Goal: Task Accomplishment & Management: Complete application form

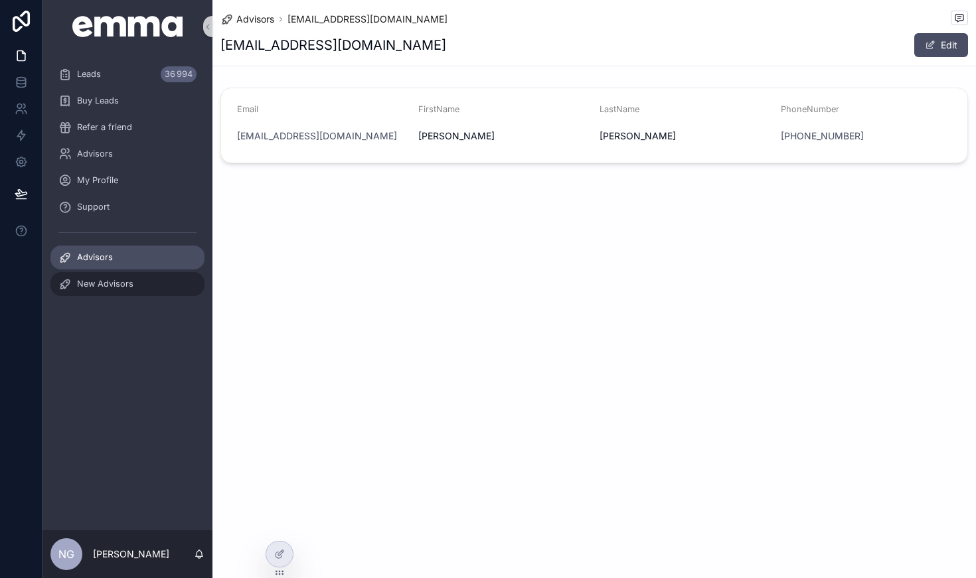
click at [120, 292] on div "New Advisors" at bounding box center [127, 284] width 138 height 21
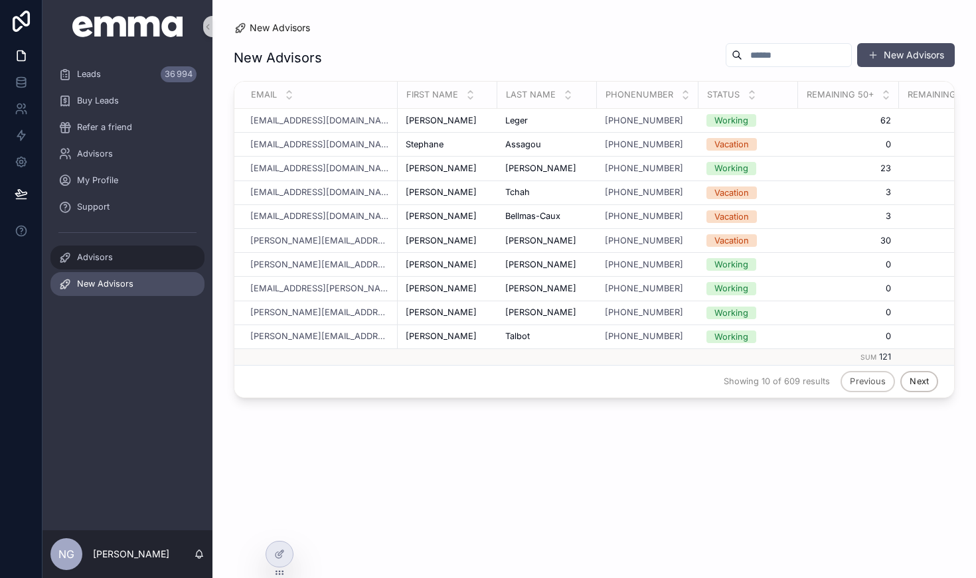
click at [100, 250] on div "Advisors" at bounding box center [127, 257] width 138 height 21
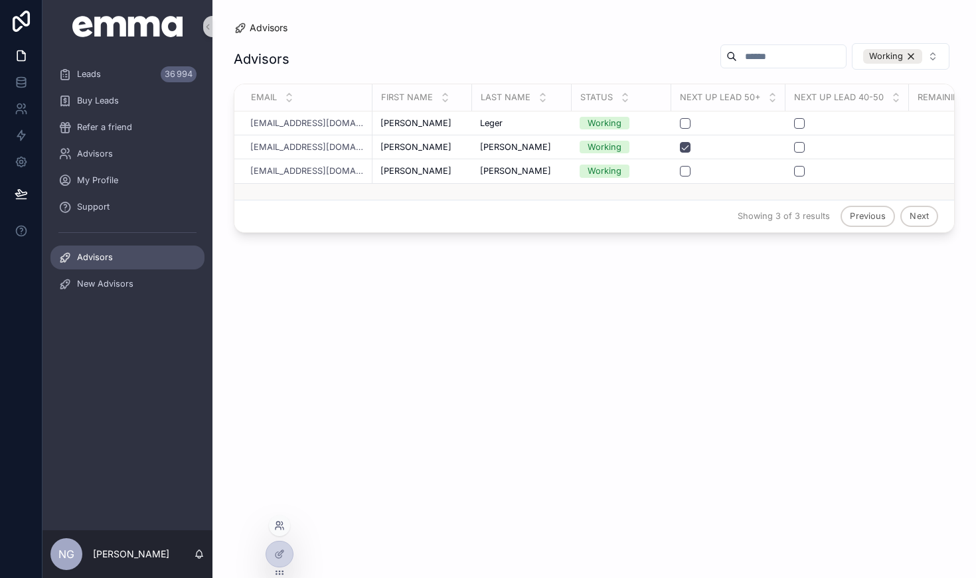
click at [280, 526] on icon at bounding box center [279, 526] width 11 height 11
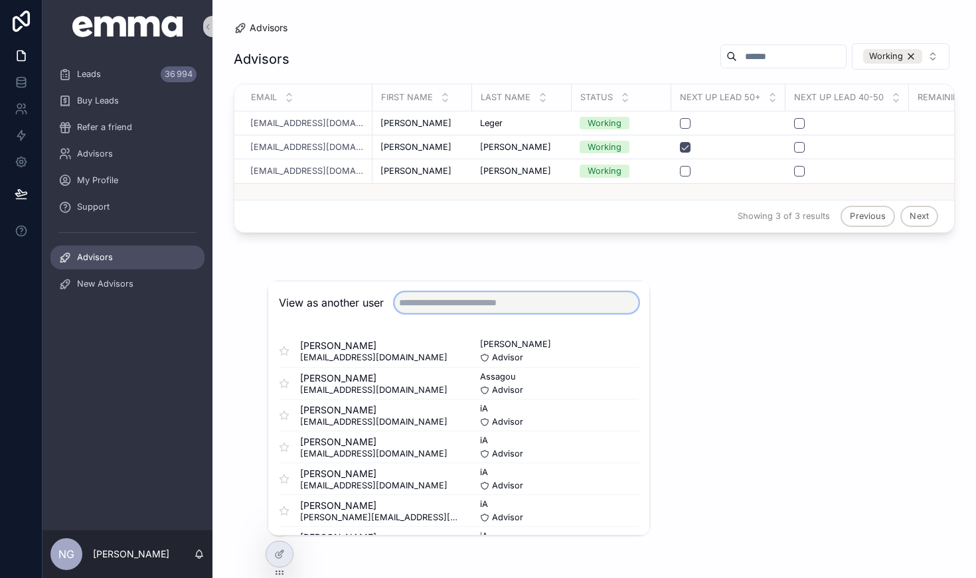
click at [438, 292] on input "text" at bounding box center [517, 302] width 244 height 21
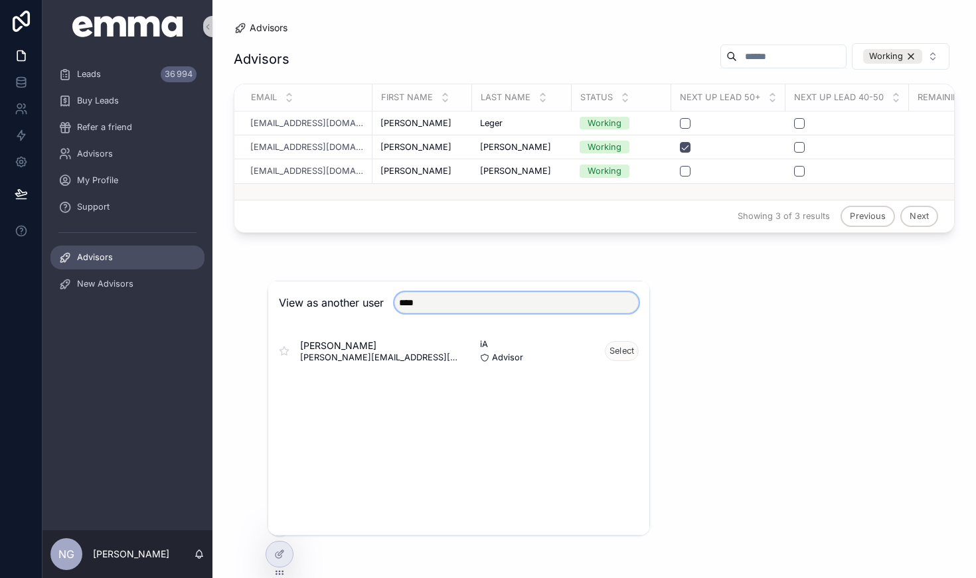
type input "****"
click at [620, 341] on button "Select" at bounding box center [622, 351] width 34 height 20
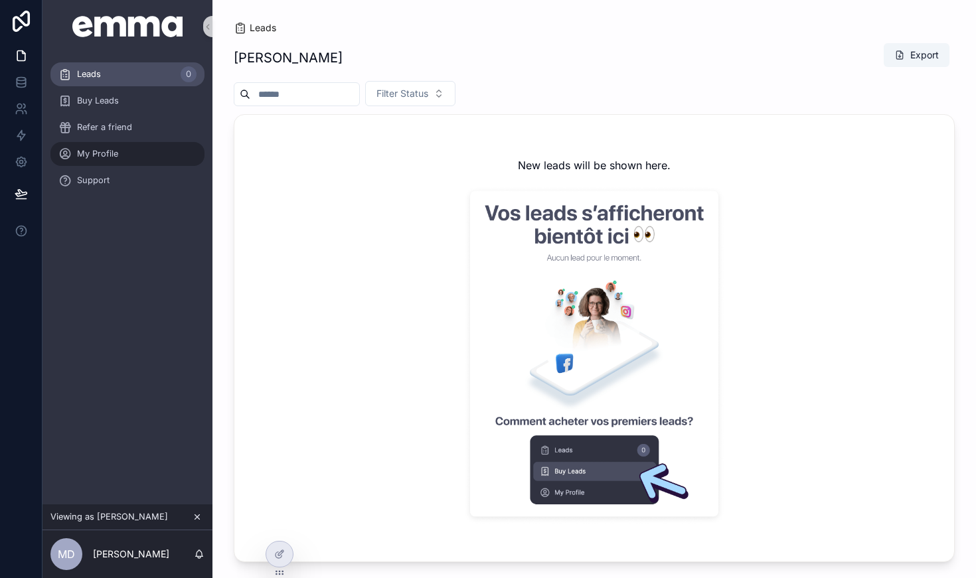
click at [135, 147] on div "My Profile" at bounding box center [127, 153] width 138 height 21
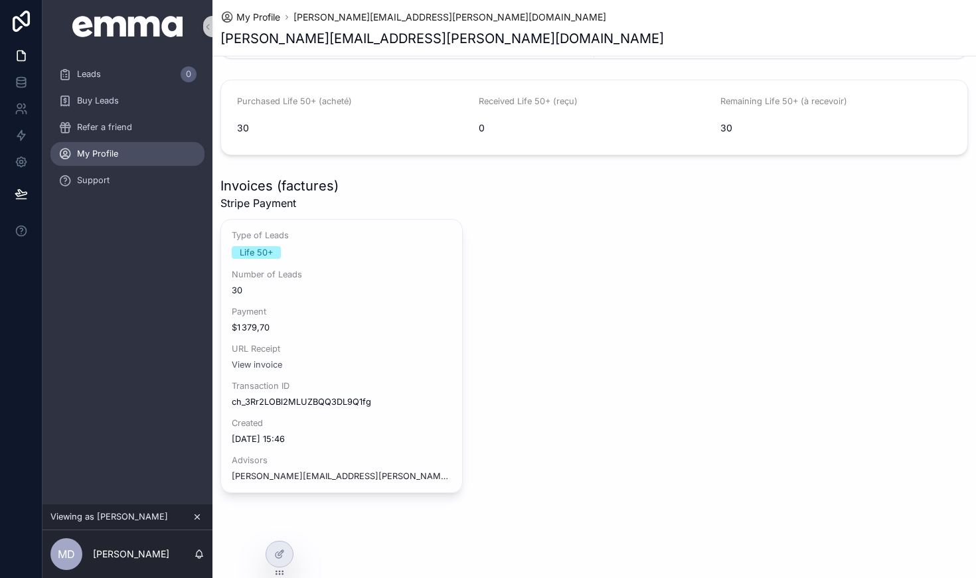
scroll to position [441, 0]
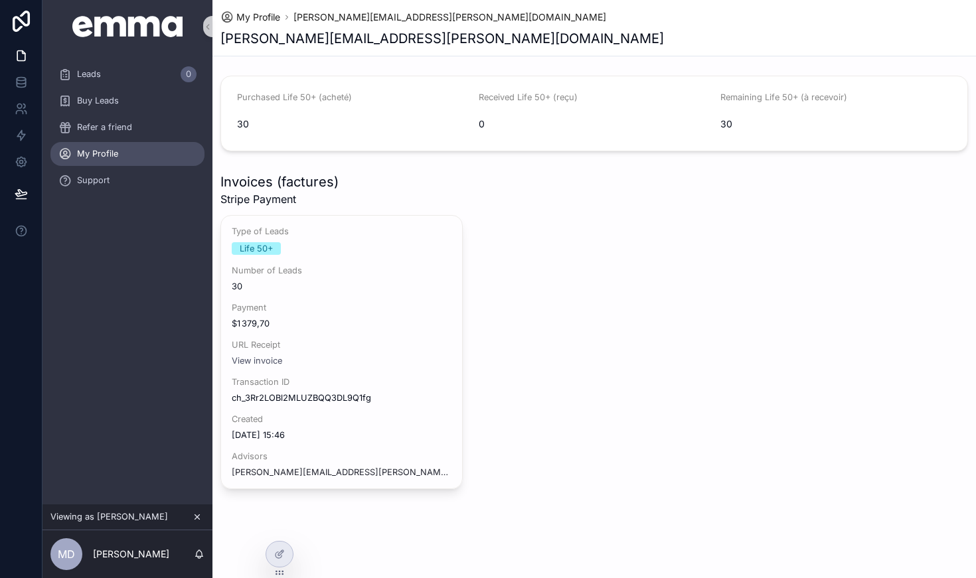
click at [197, 517] on icon "scrollable content" at bounding box center [197, 517] width 9 height 9
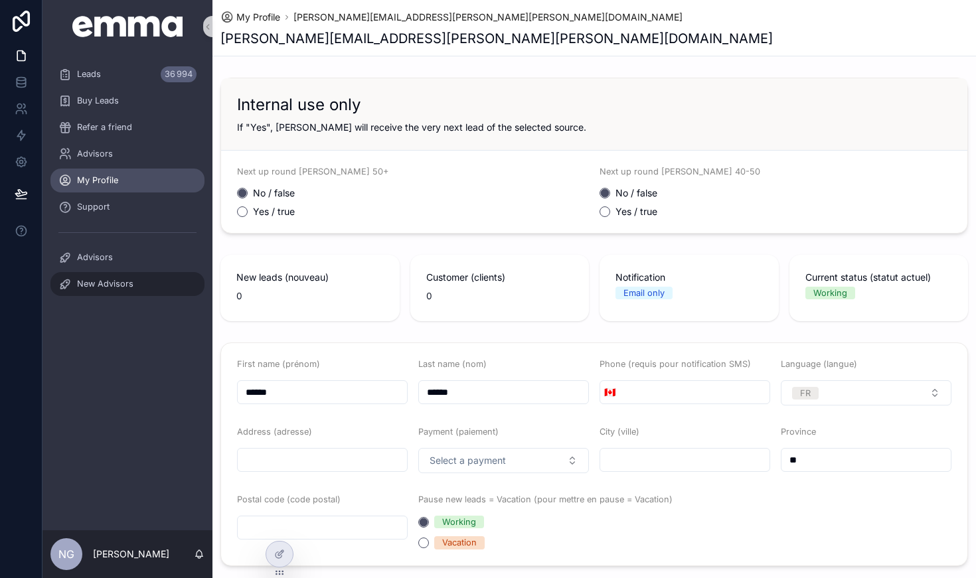
click at [126, 288] on span "New Advisors" at bounding box center [105, 284] width 56 height 11
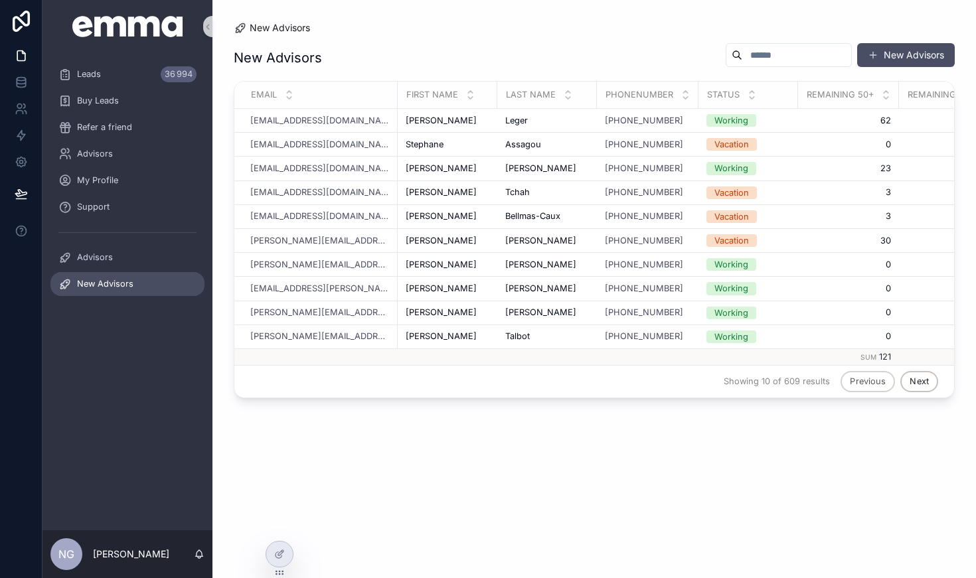
click at [743, 58] on input "scrollable content" at bounding box center [797, 55] width 109 height 19
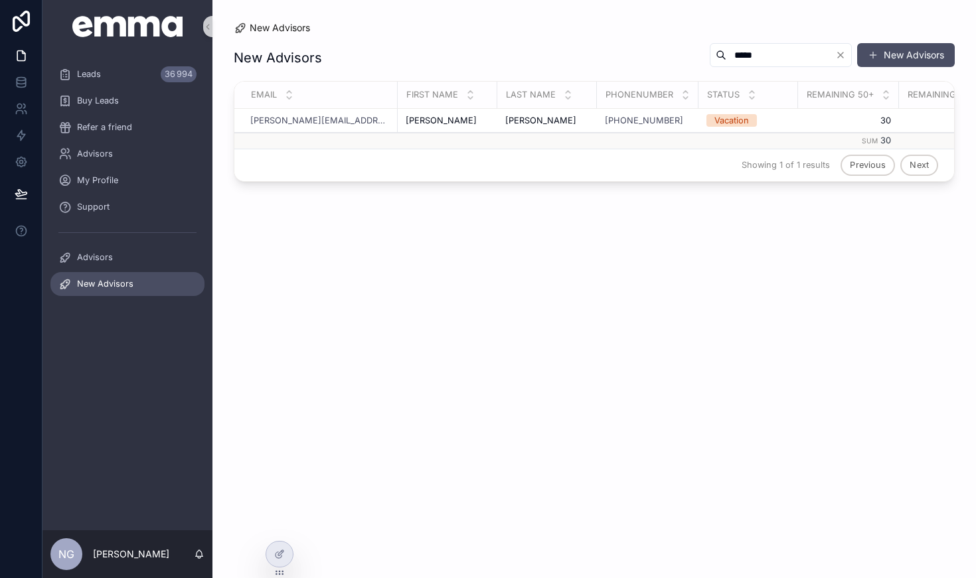
type input "*****"
drag, startPoint x: 738, startPoint y: 58, endPoint x: 774, endPoint y: 125, distance: 76.4
click at [774, 125] on div "Vacation" at bounding box center [749, 120] width 84 height 13
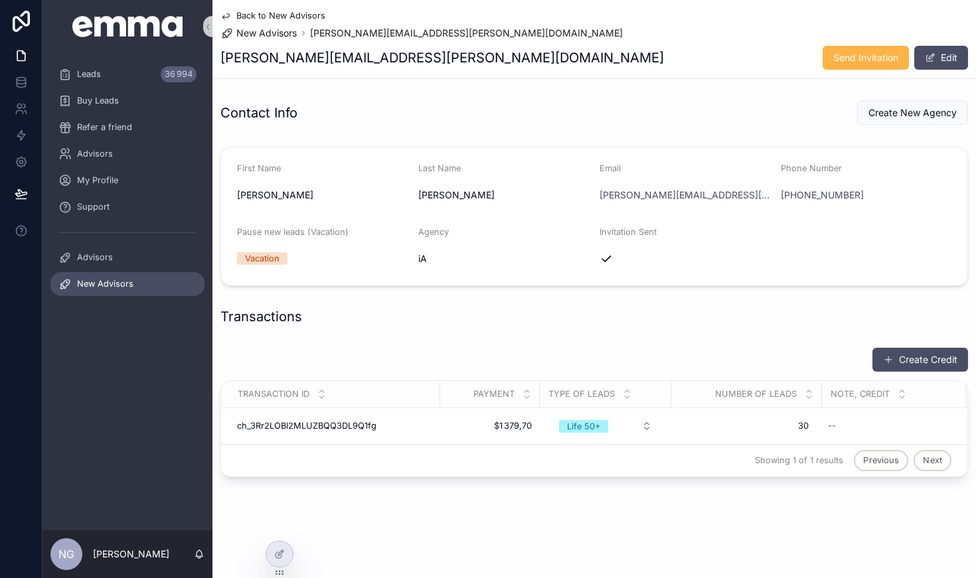
click at [854, 61] on span "Send Invitation" at bounding box center [866, 57] width 65 height 13
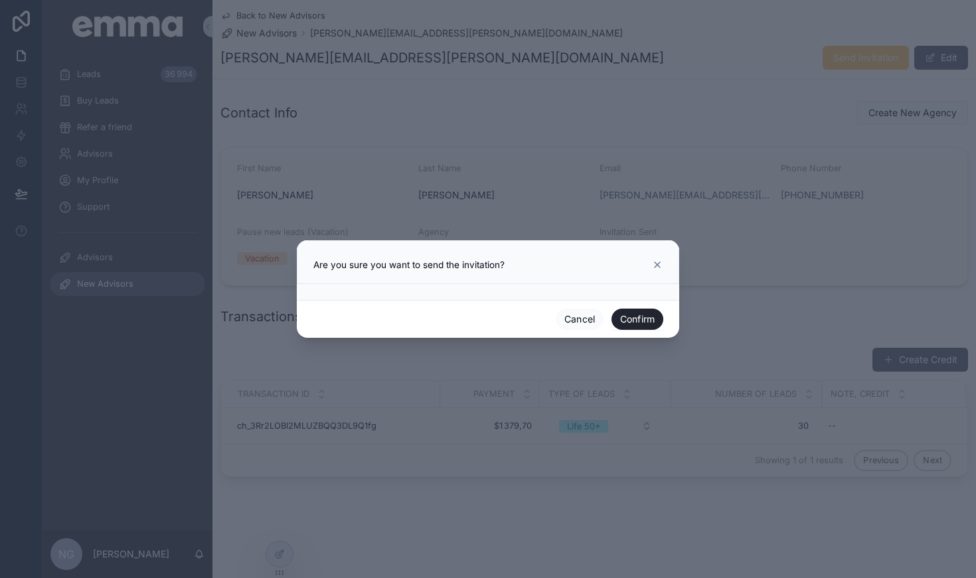
click at [640, 324] on button "Confirm" at bounding box center [638, 319] width 52 height 21
